Goal: Task Accomplishment & Management: Manage account settings

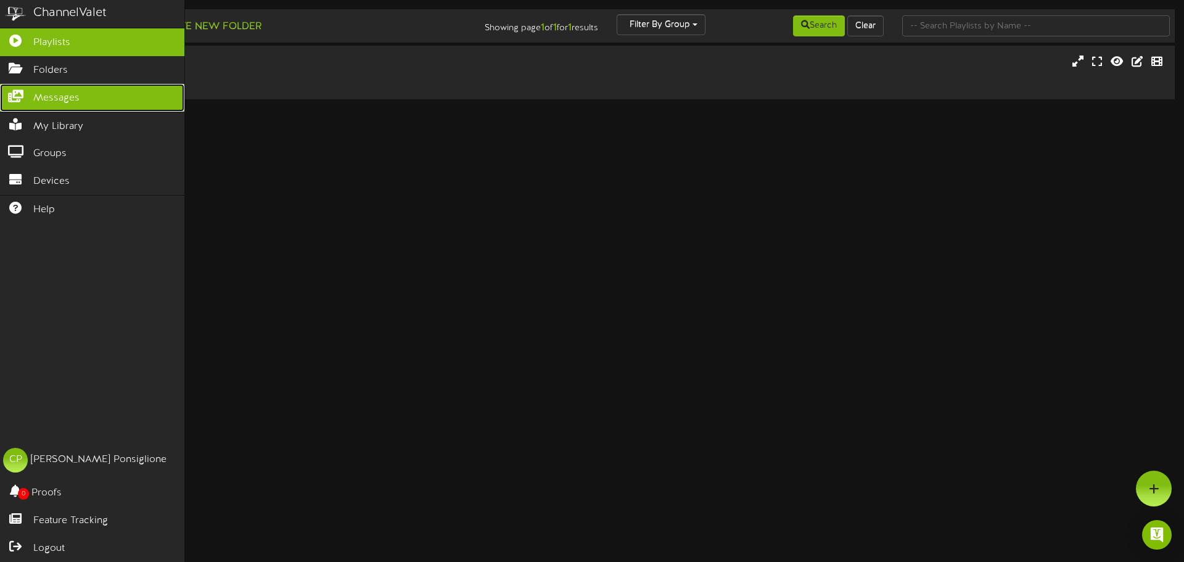
click at [51, 104] on link "Messages" at bounding box center [92, 98] width 184 height 28
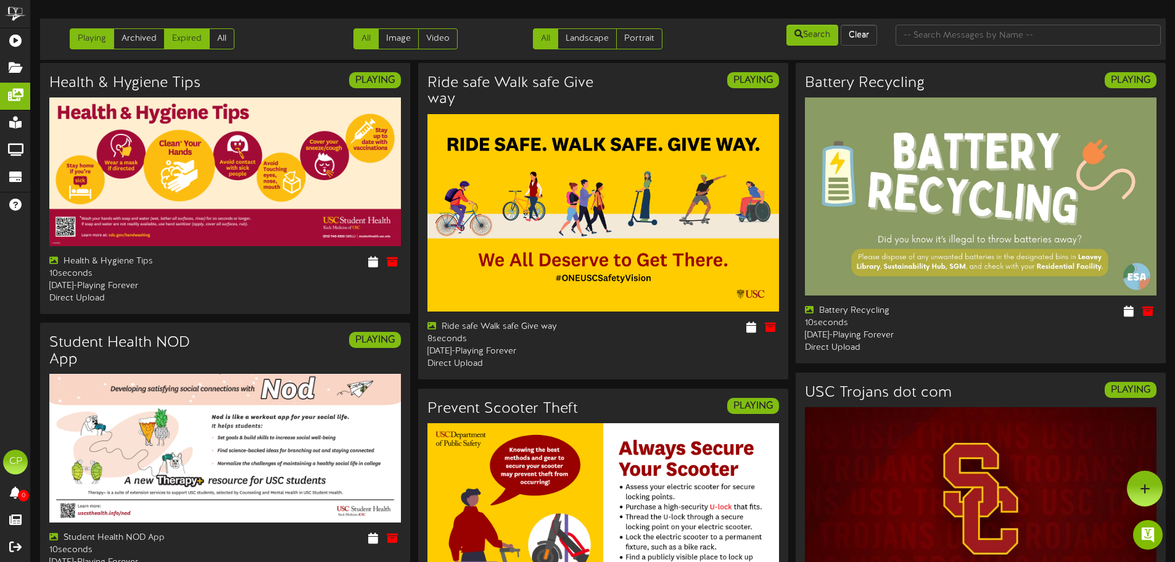
click at [186, 40] on link "Expired" at bounding box center [187, 38] width 46 height 21
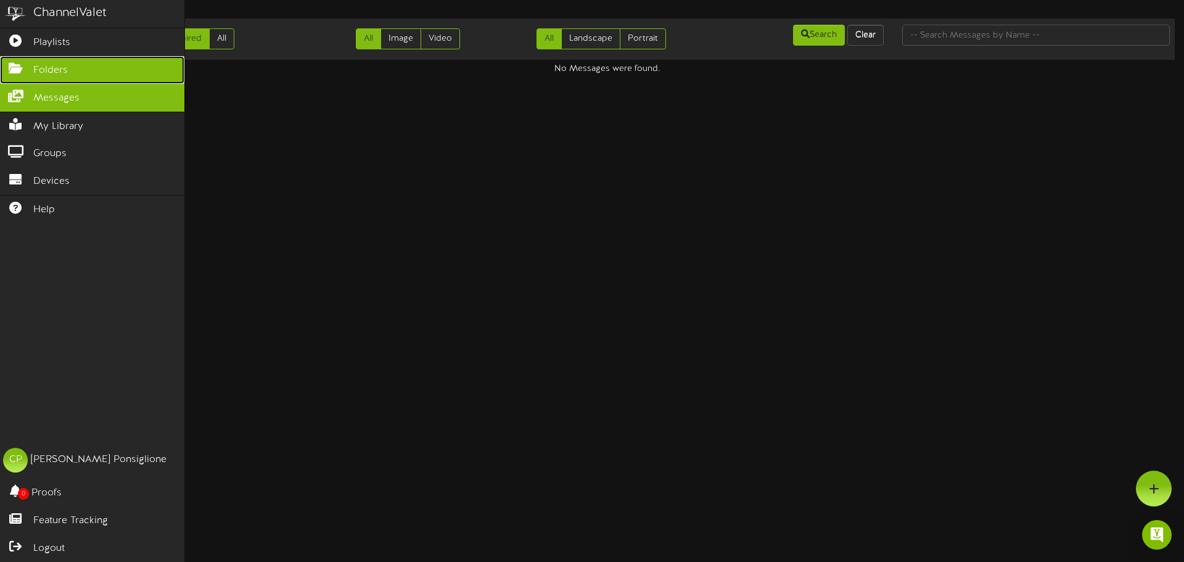
click at [59, 67] on span "Folders" at bounding box center [50, 71] width 35 height 14
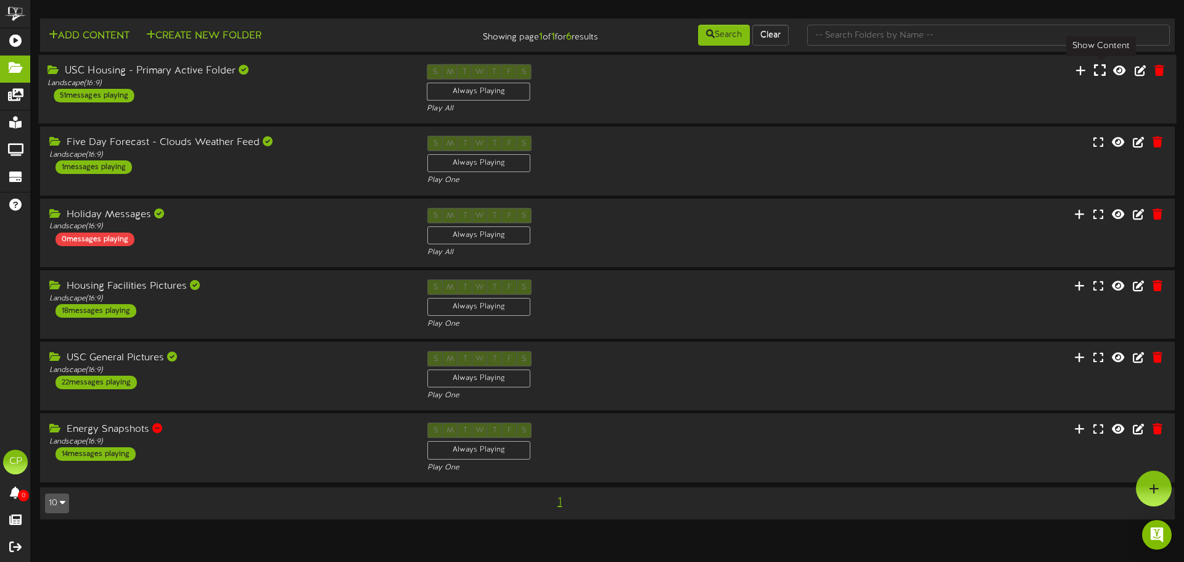
click at [1105, 68] on icon at bounding box center [1100, 71] width 12 height 14
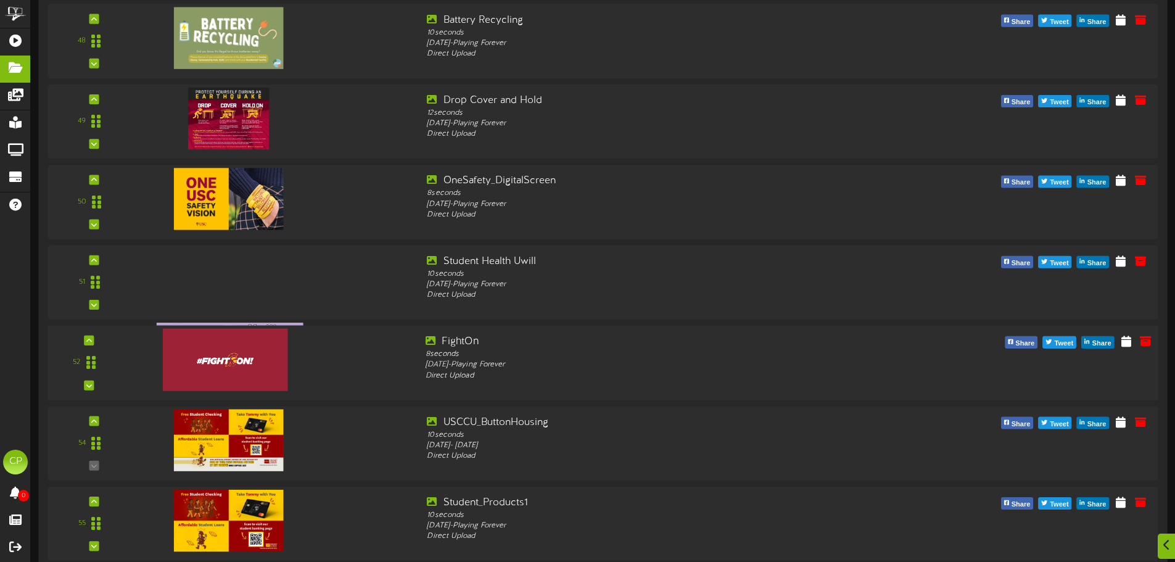
scroll to position [3884, 0]
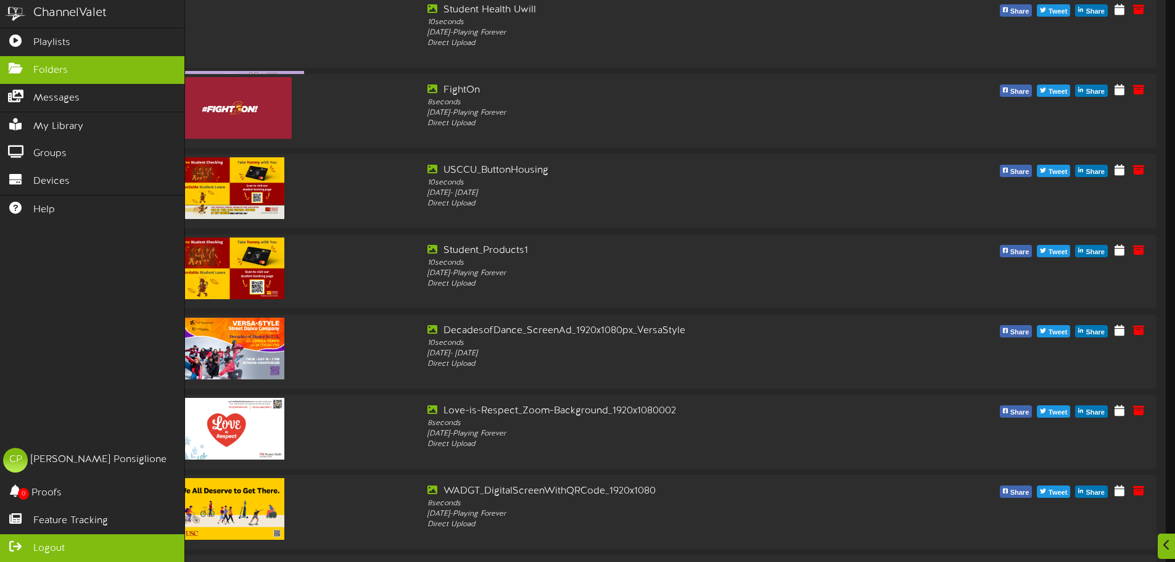
click at [41, 551] on span "Logout" at bounding box center [48, 548] width 31 height 14
